Goal: Task Accomplishment & Management: Manage account settings

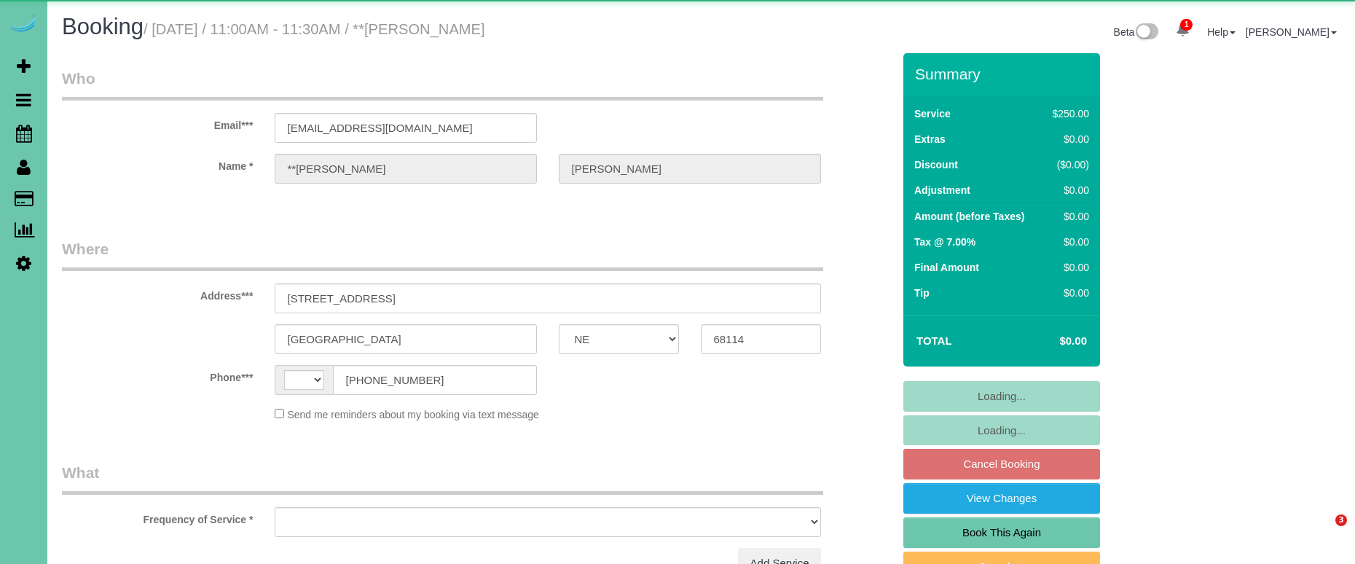
select select "NE"
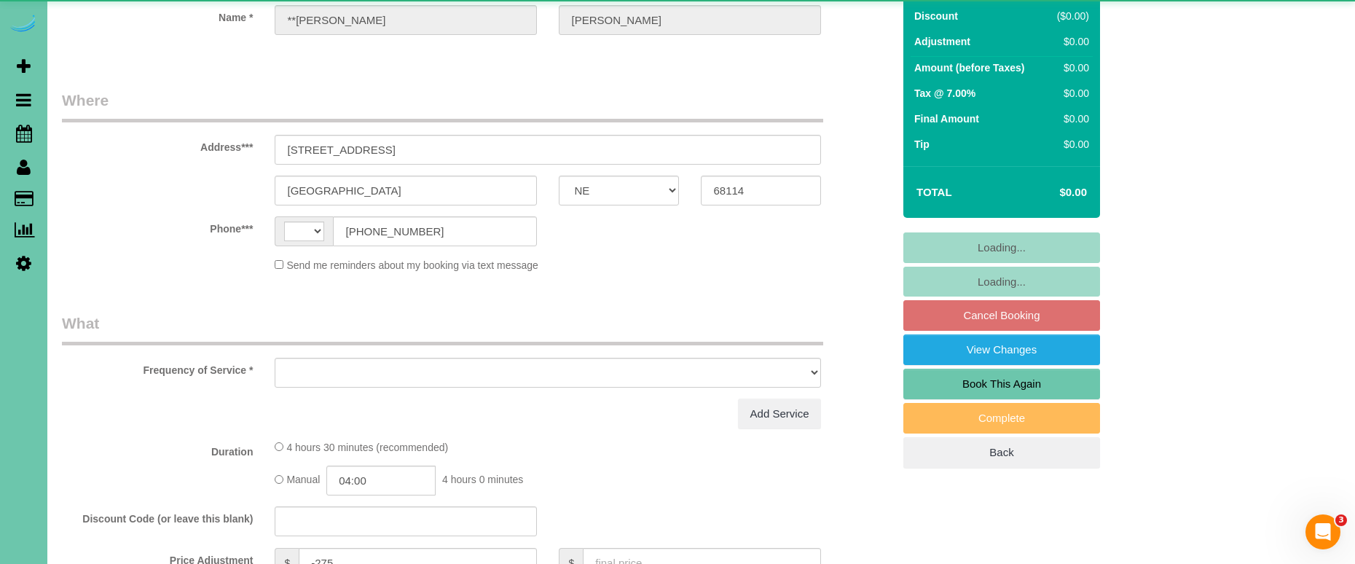
select select "string:[GEOGRAPHIC_DATA]"
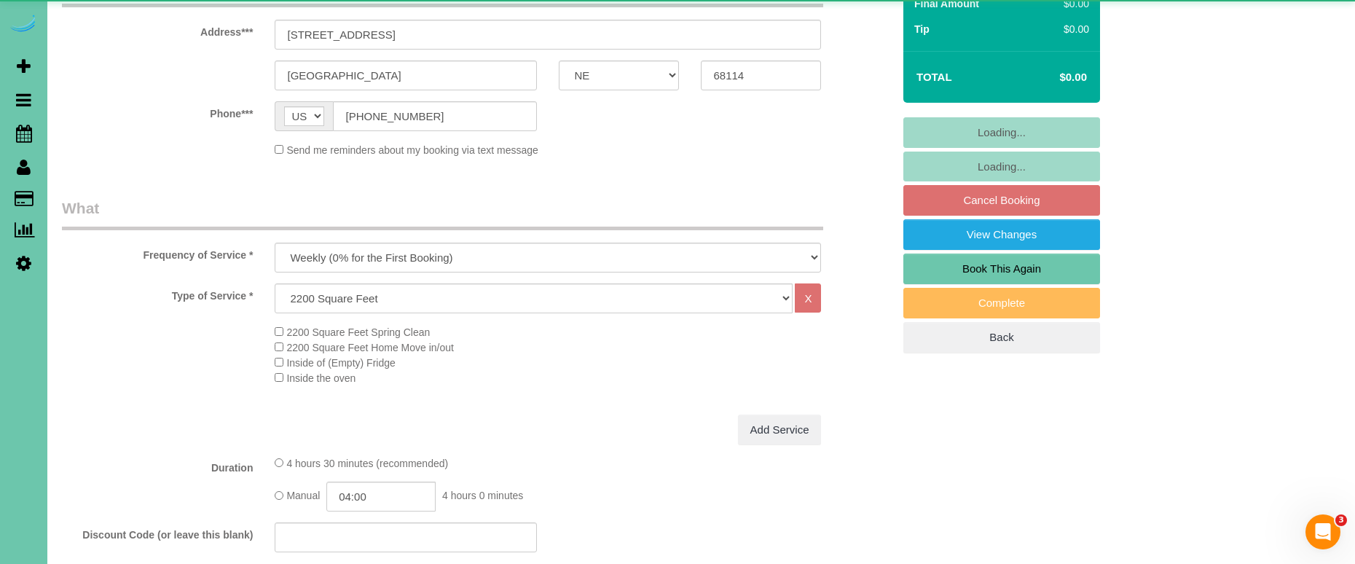
select select "object:645"
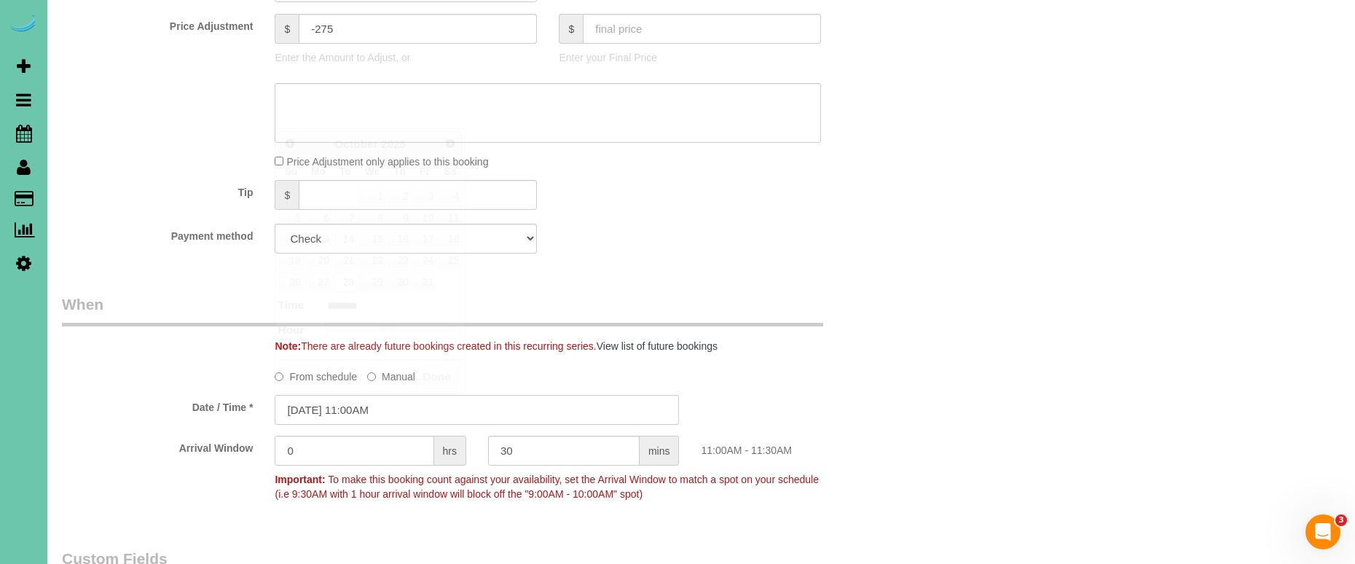
click at [366, 405] on input "[DATE] 11:00AM" at bounding box center [477, 410] width 404 height 30
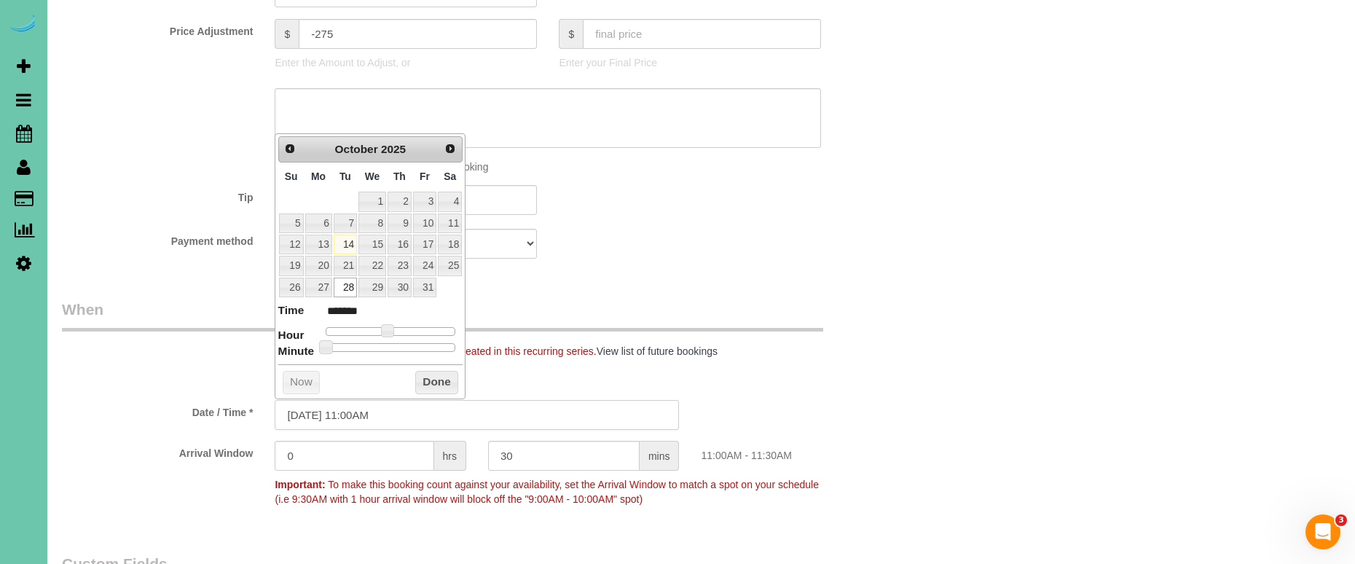
scroll to position [806, 0]
click at [430, 244] on link "17" at bounding box center [424, 247] width 23 height 20
type input "[DATE] 10:00AM"
type input "*******"
type input "[DATE] 9:00AM"
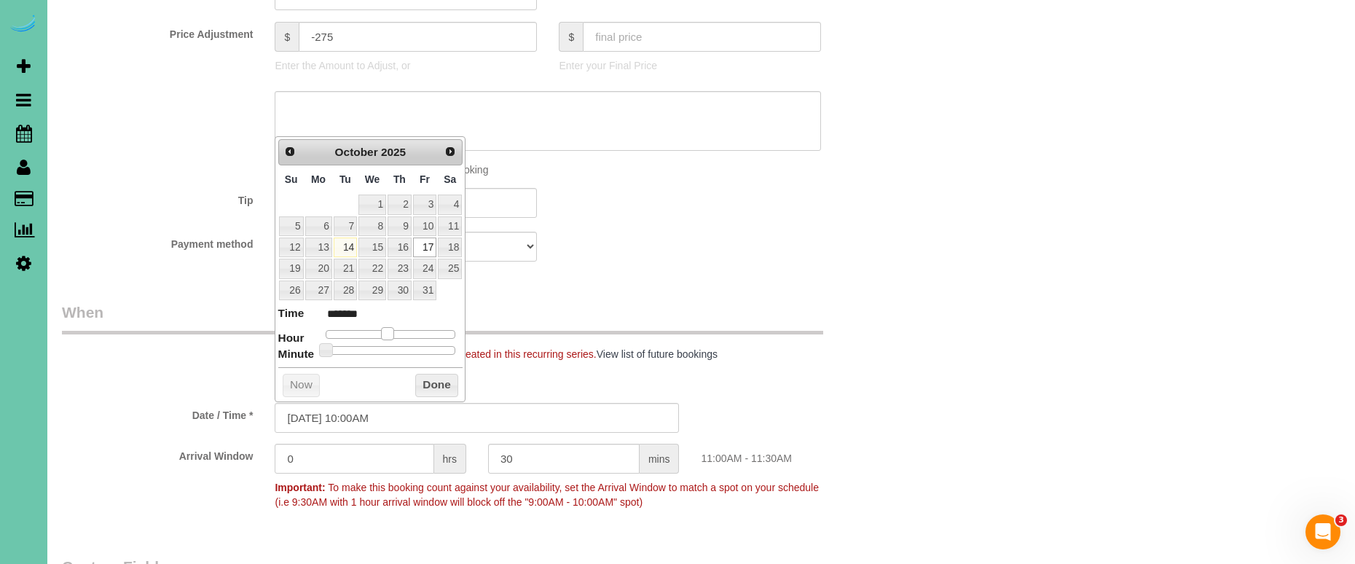
type input "******"
type input "[DATE] 8:00AM"
type input "******"
drag, startPoint x: 388, startPoint y: 329, endPoint x: 387, endPoint y: 353, distance: 24.1
click at [371, 329] on span at bounding box center [370, 333] width 13 height 13
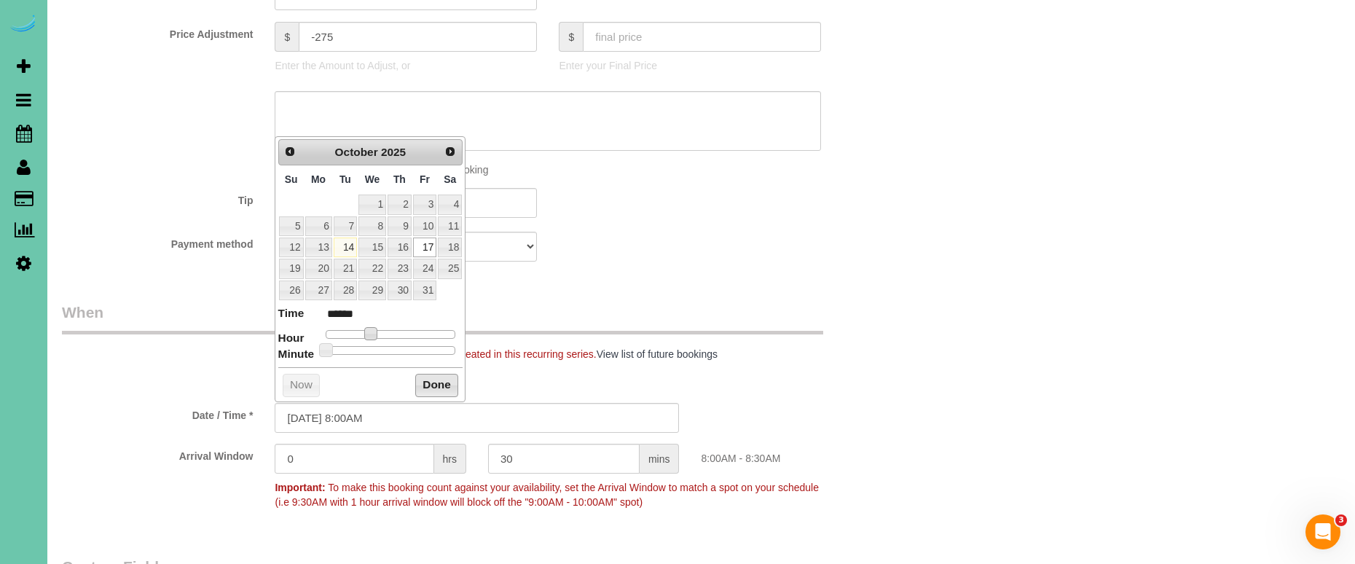
click at [440, 378] on button "Done" at bounding box center [436, 385] width 43 height 23
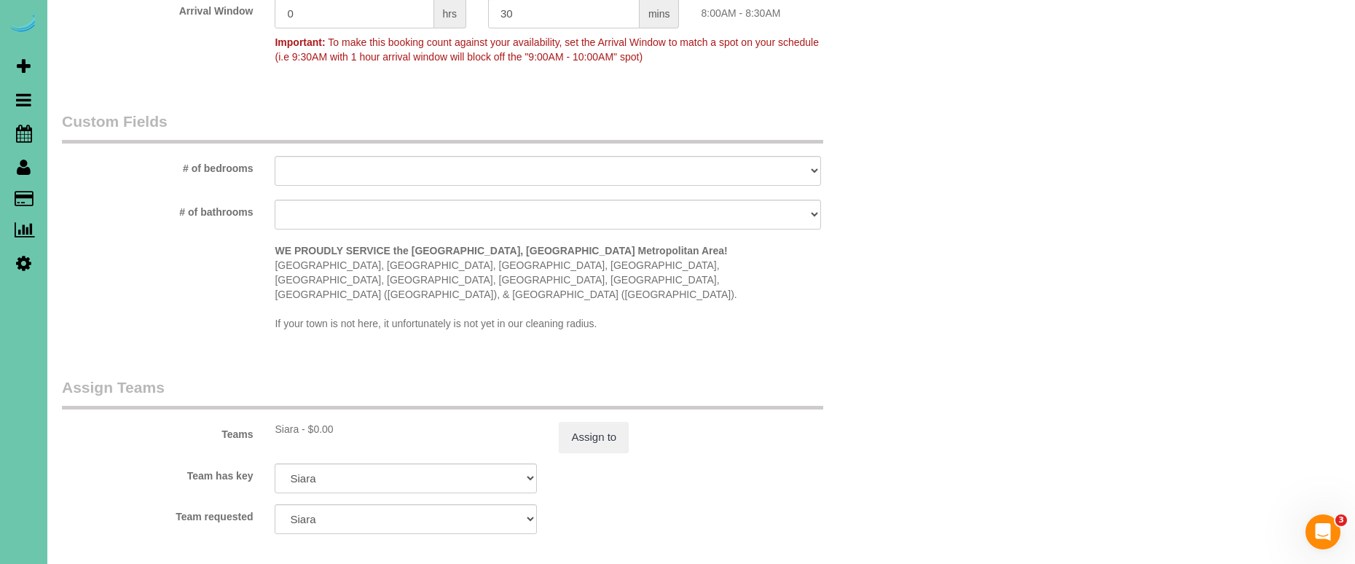
scroll to position [1254, 0]
click at [616, 419] on button "Assign to" at bounding box center [594, 434] width 70 height 31
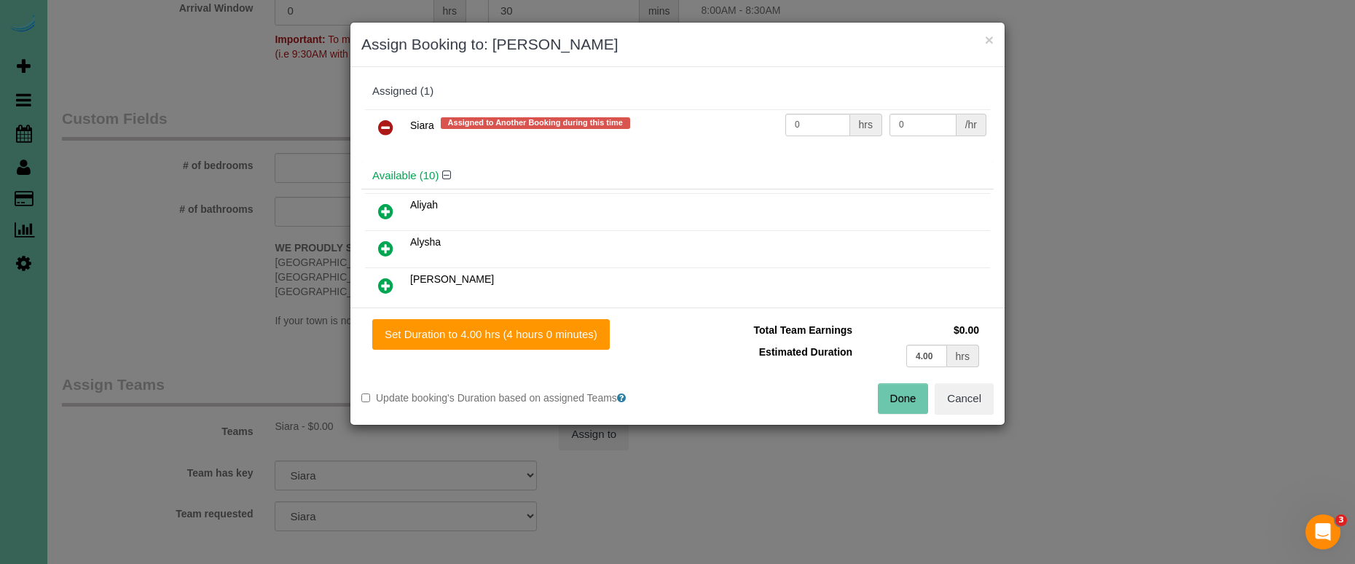
click at [380, 124] on icon at bounding box center [385, 127] width 15 height 17
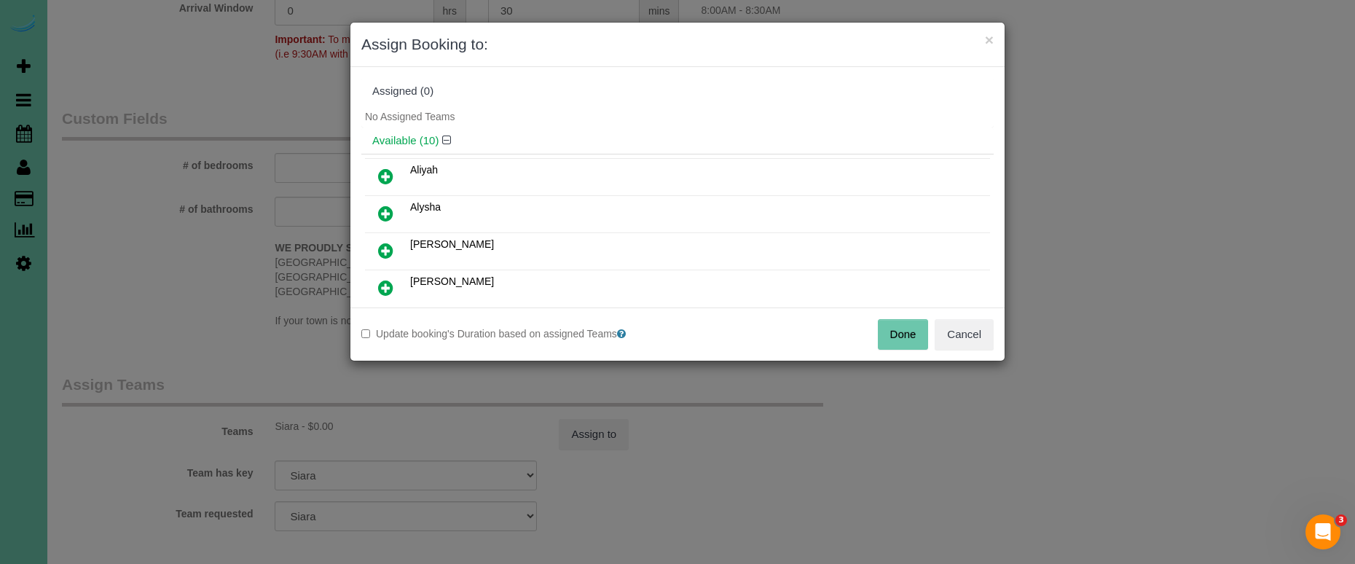
click at [388, 203] on link at bounding box center [386, 214] width 34 height 29
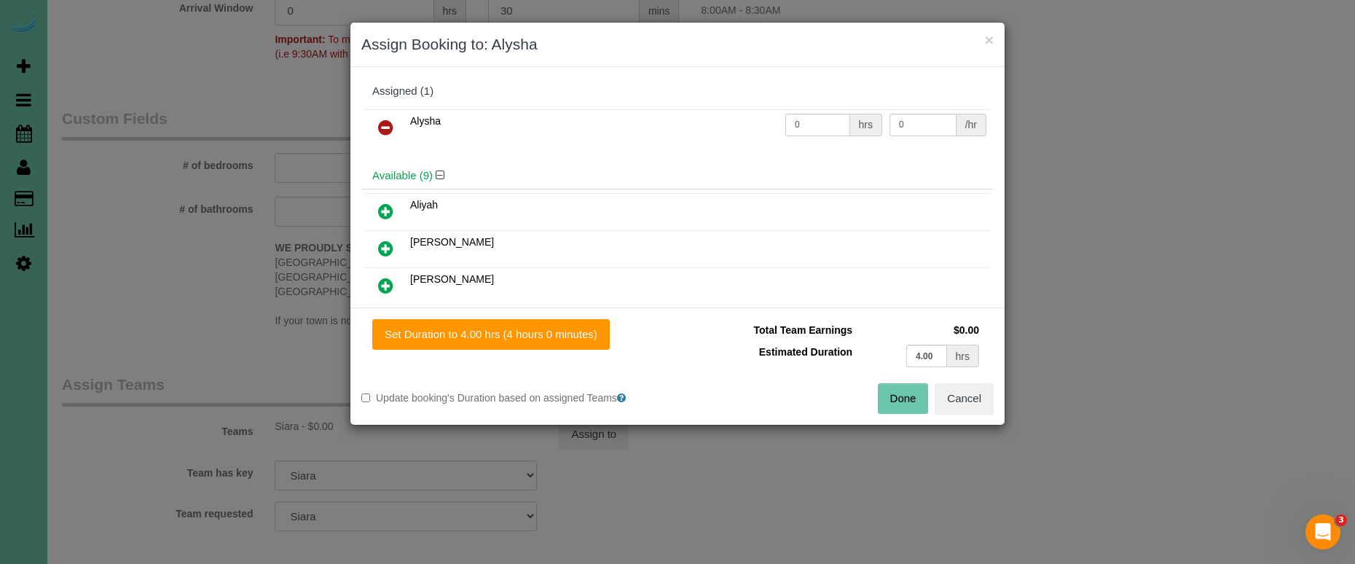
drag, startPoint x: 523, startPoint y: 341, endPoint x: 745, endPoint y: 380, distance: 225.5
click at [524, 341] on button "Set Duration to 4.00 hrs (4 hours 0 minutes)" at bounding box center [490, 334] width 237 height 31
type input "4.00"
drag, startPoint x: 899, startPoint y: 402, endPoint x: 822, endPoint y: 386, distance: 78.9
click at [899, 402] on button "Done" at bounding box center [903, 398] width 51 height 31
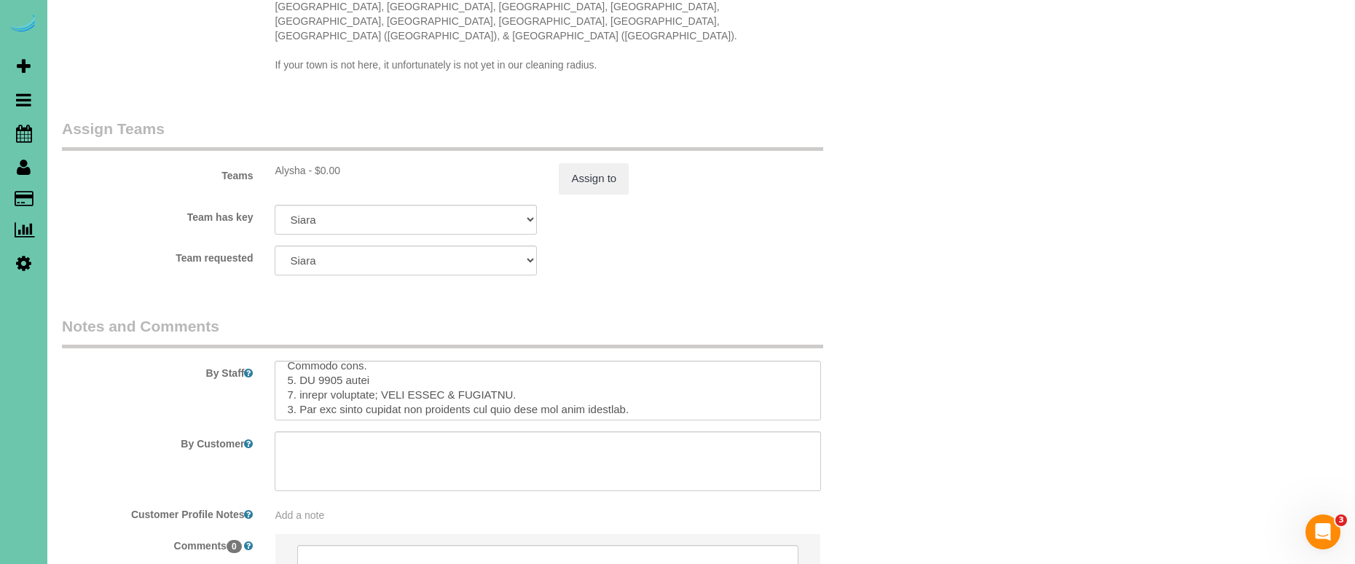
scroll to position [52, 0]
drag, startPoint x: 471, startPoint y: 337, endPoint x: 388, endPoint y: 339, distance: 83.1
click at [388, 361] on textarea at bounding box center [548, 391] width 546 height 60
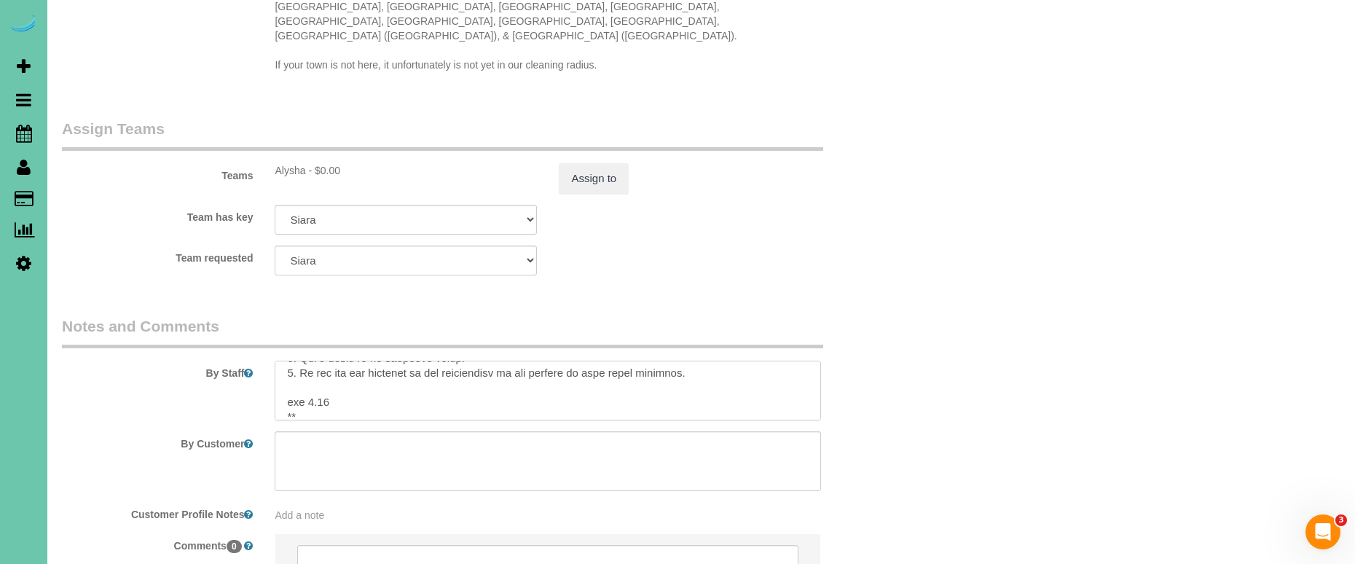
scroll to position [198, 0]
drag, startPoint x: 325, startPoint y: 337, endPoint x: 308, endPoint y: 337, distance: 16.8
click at [309, 361] on textarea at bounding box center [548, 391] width 546 height 60
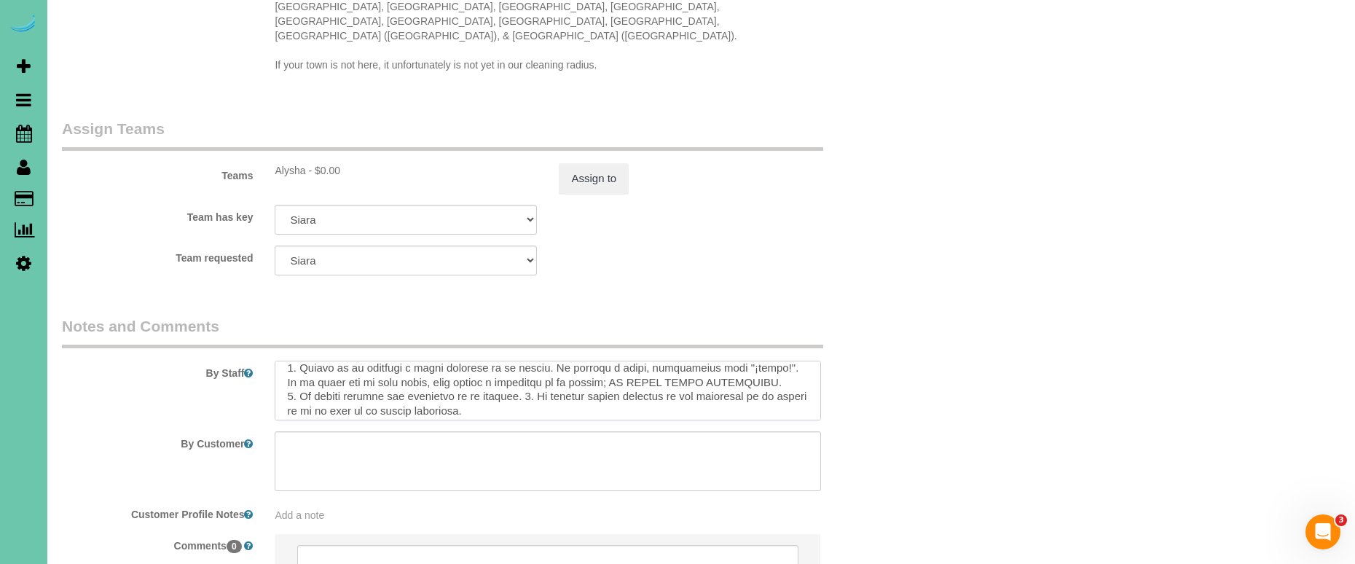
scroll to position [385, 0]
drag, startPoint x: 313, startPoint y: 372, endPoint x: 327, endPoint y: 372, distance: 14.6
click at [313, 372] on textarea at bounding box center [548, 391] width 546 height 60
type textarea "**LO IPS DOL SIT AME CO AD ELI SEDDO EIUS TEMP INCIDI UTL ETDOL MA ALI!! ENIMAD…"
click at [608, 163] on button "Assign to" at bounding box center [594, 178] width 70 height 31
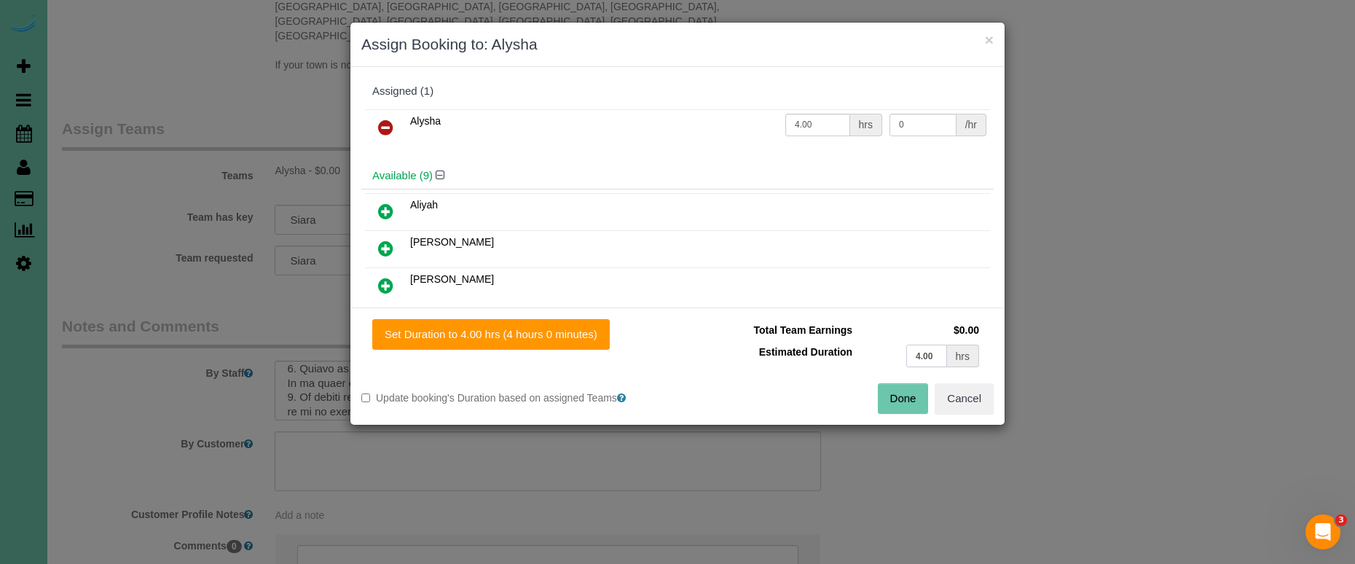
click at [933, 358] on input "4.00" at bounding box center [926, 356] width 41 height 23
type input "4.25"
drag, startPoint x: 587, startPoint y: 338, endPoint x: 794, endPoint y: 362, distance: 208.3
click at [588, 338] on button "Set Duration to 4.25 hrs (4 hours 15 minutes)" at bounding box center [493, 334] width 243 height 31
type input "4.25"
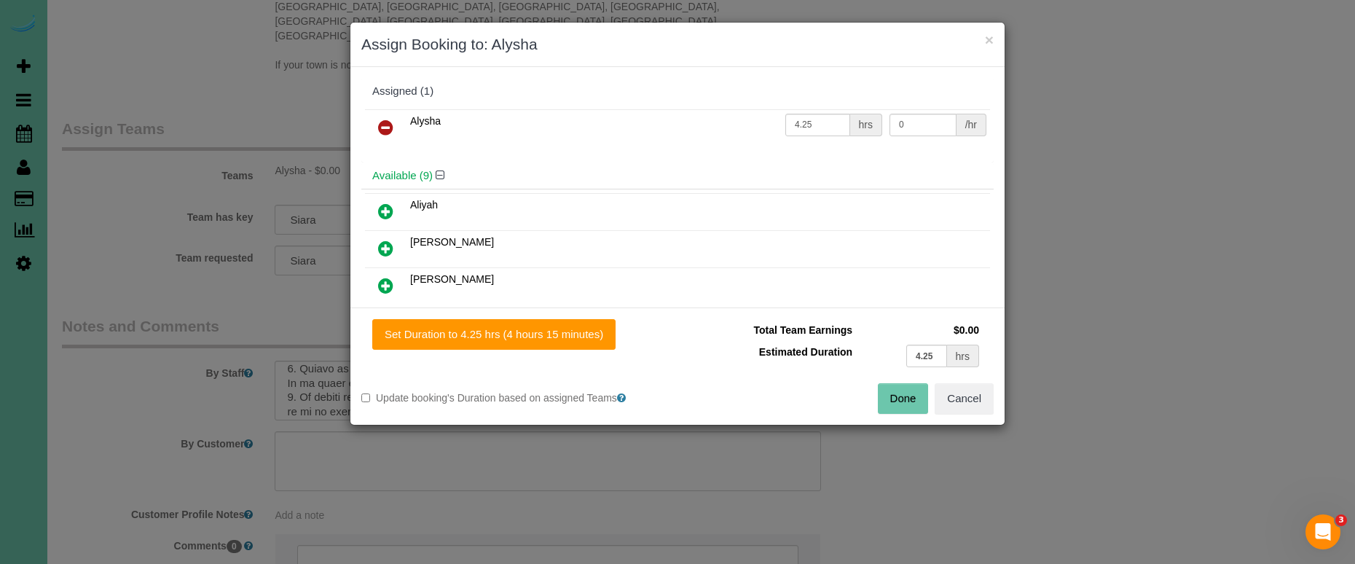
click at [894, 395] on button "Done" at bounding box center [903, 398] width 51 height 31
type input "04:15"
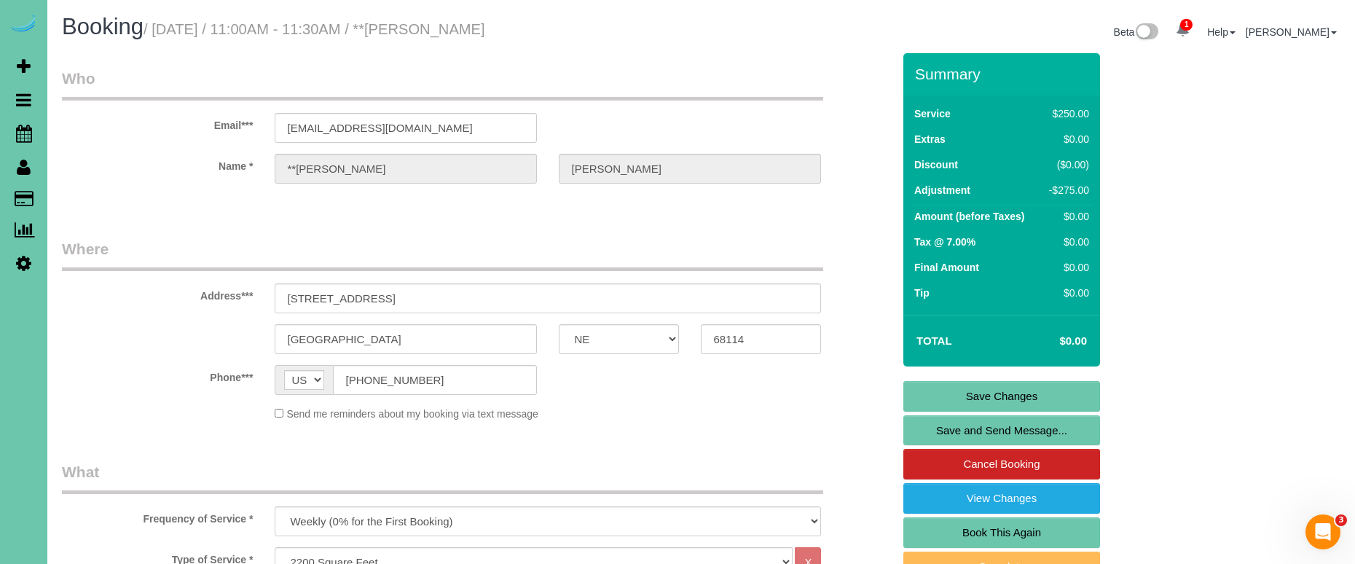
scroll to position [0, 0]
click at [988, 390] on link "Save Changes" at bounding box center [1001, 396] width 197 height 31
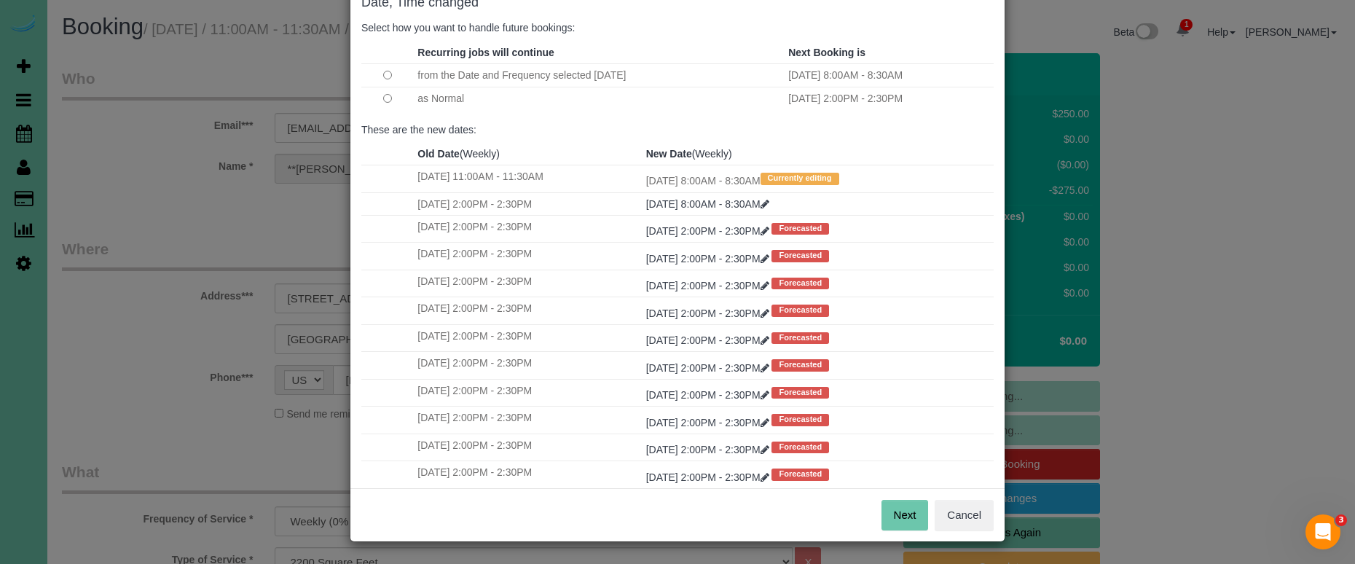
scroll to position [88, 0]
drag, startPoint x: 909, startPoint y: 516, endPoint x: 852, endPoint y: 455, distance: 84.5
click at [909, 516] on button "Next" at bounding box center [904, 515] width 47 height 31
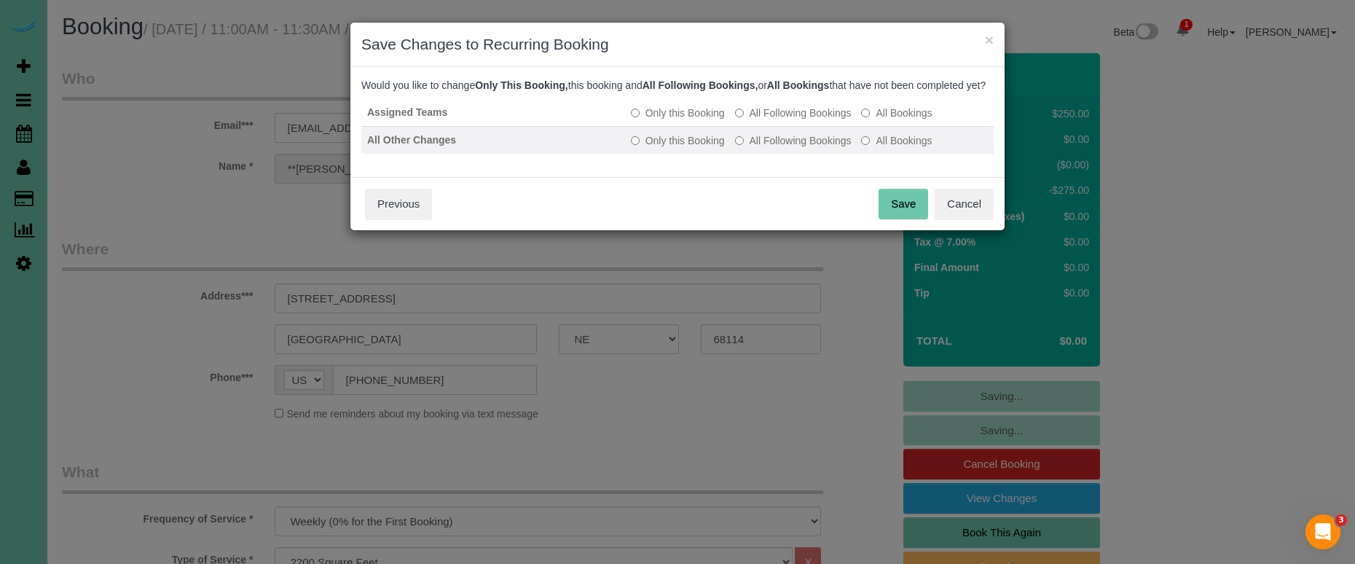
drag, startPoint x: 798, startPoint y: 128, endPoint x: 799, endPoint y: 156, distance: 27.7
click at [799, 120] on label "All Following Bookings" at bounding box center [793, 113] width 117 height 15
drag, startPoint x: 672, startPoint y: 127, endPoint x: 718, endPoint y: 142, distance: 49.1
click at [673, 120] on label "Only this Booking" at bounding box center [678, 113] width 94 height 15
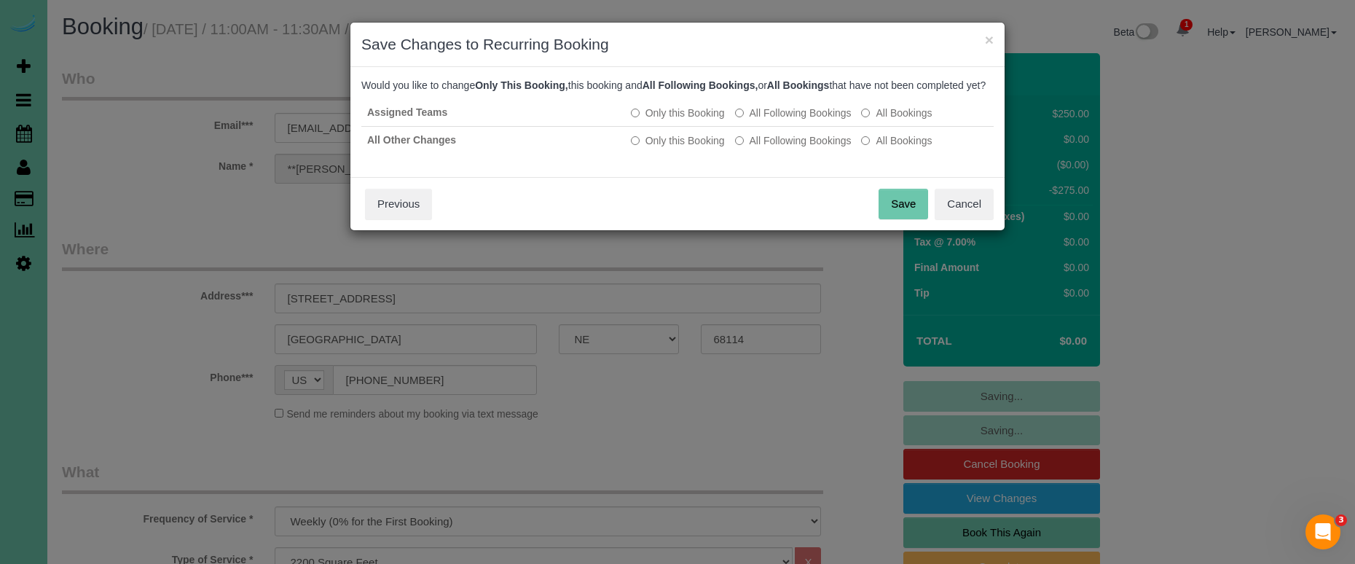
click at [890, 218] on button "Save" at bounding box center [904, 204] width 50 height 31
